Goal: Information Seeking & Learning: Understand process/instructions

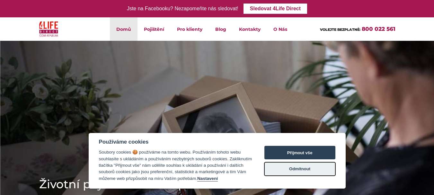
drag, startPoint x: 304, startPoint y: 172, endPoint x: 344, endPoint y: 161, distance: 42.0
click at [304, 172] on button "Odmítnout" at bounding box center [300, 169] width 71 height 14
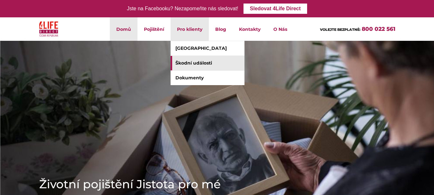
click at [200, 62] on link "Škodní události" at bounding box center [208, 63] width 74 height 14
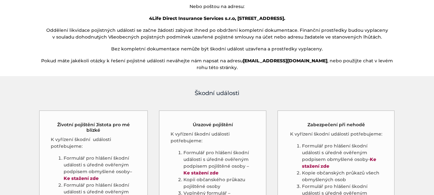
scroll to position [257, 0]
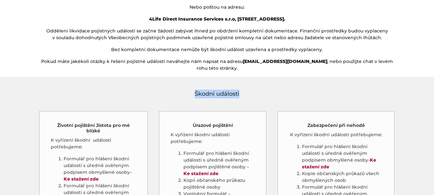
drag, startPoint x: 196, startPoint y: 87, endPoint x: 246, endPoint y: 90, distance: 50.6
click at [246, 90] on h4 "Škodní události" at bounding box center [217, 94] width 357 height 9
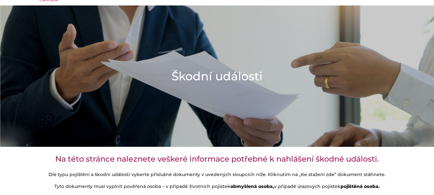
scroll to position [0, 0]
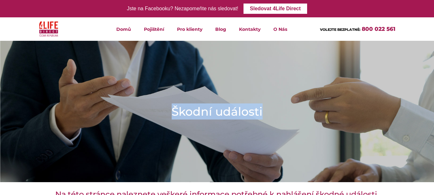
drag, startPoint x: 174, startPoint y: 110, endPoint x: 261, endPoint y: 112, distance: 87.2
click at [261, 112] on h1 "Škodní události" at bounding box center [217, 112] width 91 height 16
